Goal: Task Accomplishment & Management: Use online tool/utility

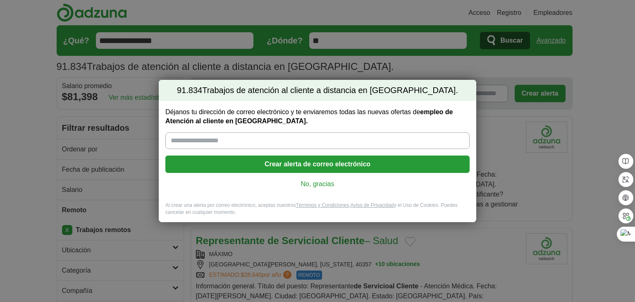
click at [208, 143] on input "Déjanos tu dirección de correo electrónico y te enviaremos todas las nuevas ofe…" at bounding box center [317, 140] width 304 height 17
type input "**********"
click at [274, 162] on font "Crear alerta de correo electrónico" at bounding box center [317, 163] width 106 height 7
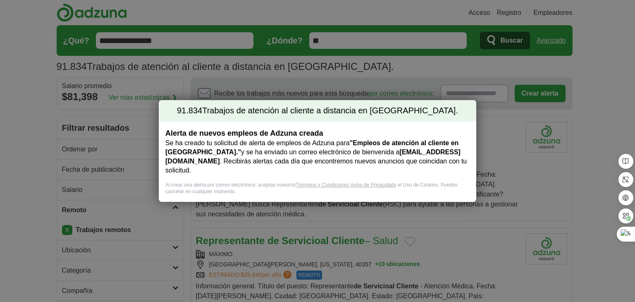
click at [30, 119] on div "91.834 Trabajos de atención al cliente a distancia en [GEOGRAPHIC_DATA]. Alerta…" at bounding box center [317, 151] width 635 height 302
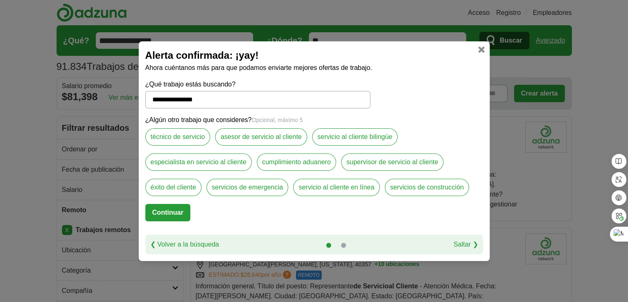
click at [182, 213] on font "Continuar" at bounding box center [167, 212] width 31 height 7
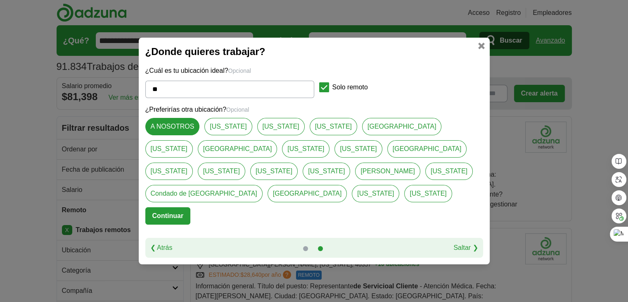
click at [455, 245] on font "Saltar ❯" at bounding box center [466, 247] width 24 height 7
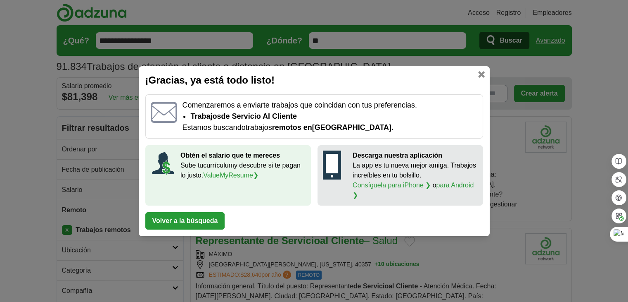
click at [199, 220] on font "Volver a la búsqueda" at bounding box center [185, 220] width 66 height 7
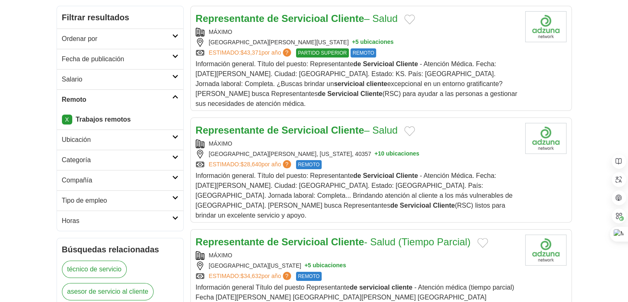
scroll to position [165, 0]
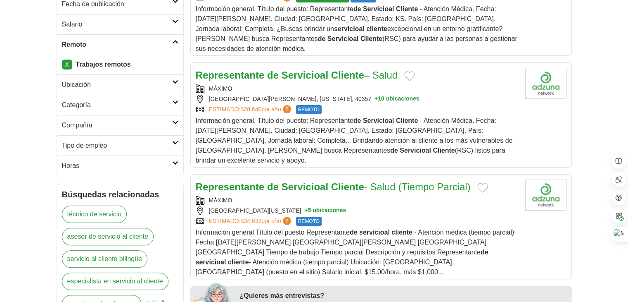
click at [157, 143] on h2 "Tipo de empleo" at bounding box center [117, 145] width 110 height 10
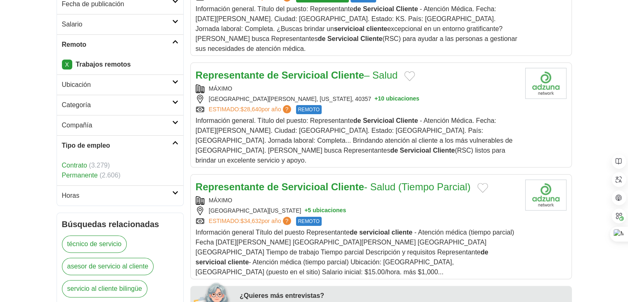
click at [174, 192] on icon at bounding box center [175, 192] width 6 height 4
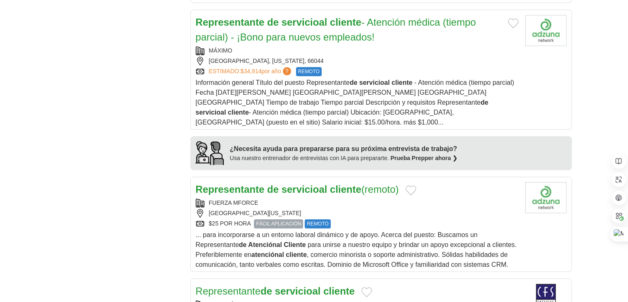
scroll to position [744, 0]
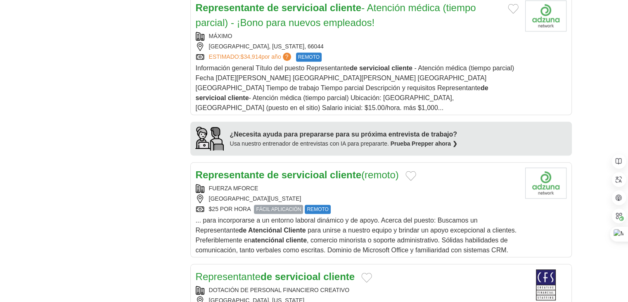
click at [295, 226] on font "al Cliente" at bounding box center [290, 229] width 29 height 7
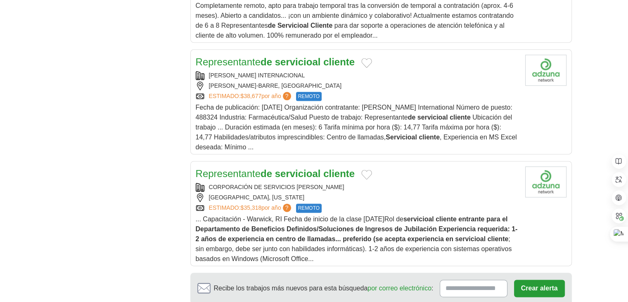
scroll to position [1074, 0]
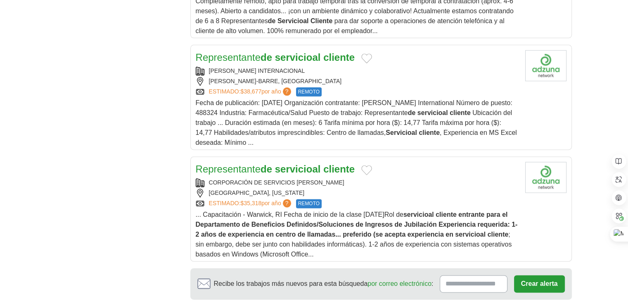
click at [266, 163] on font "de servicio" at bounding box center [287, 168] width 52 height 11
